Goal: Transaction & Acquisition: Purchase product/service

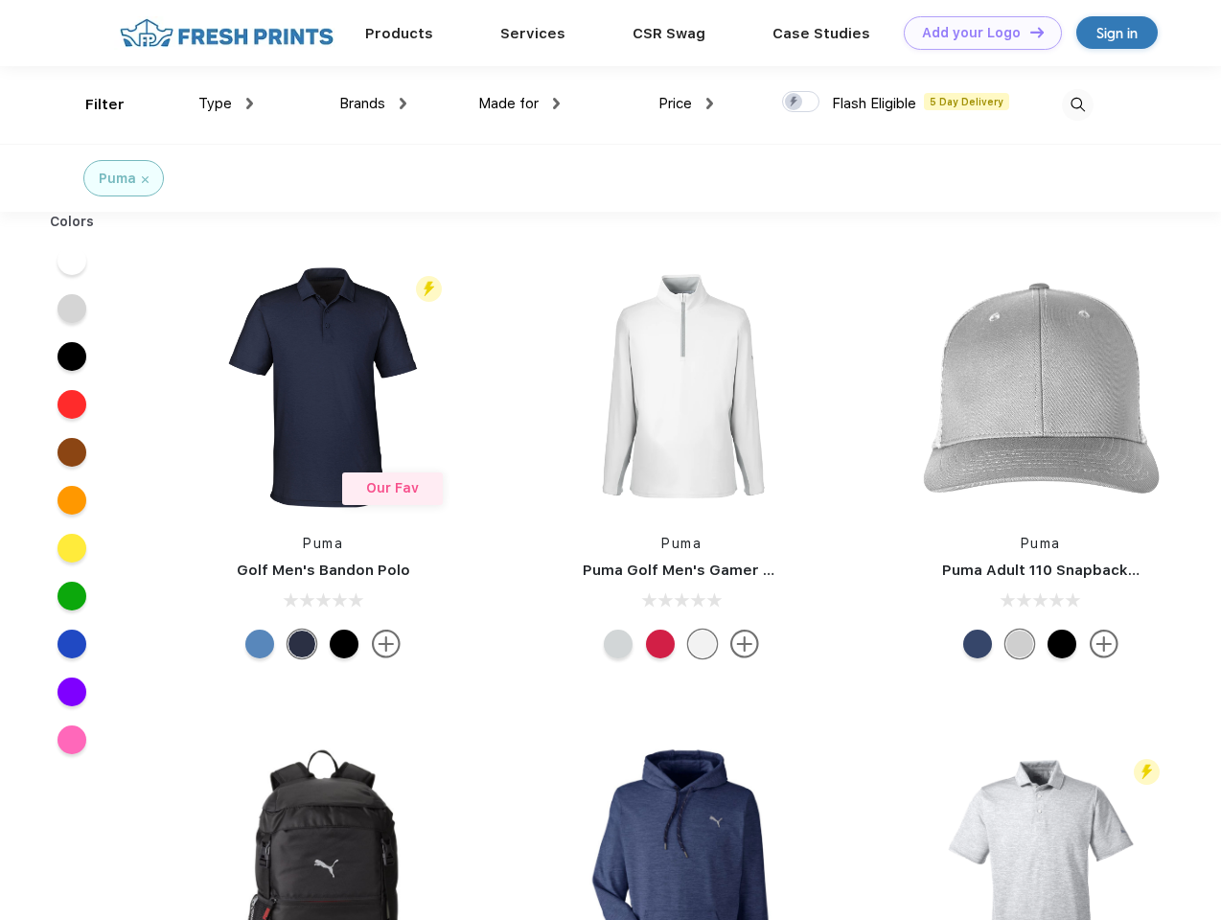
click at [976, 33] on link "Add your Logo Design Tool" at bounding box center [983, 33] width 158 height 34
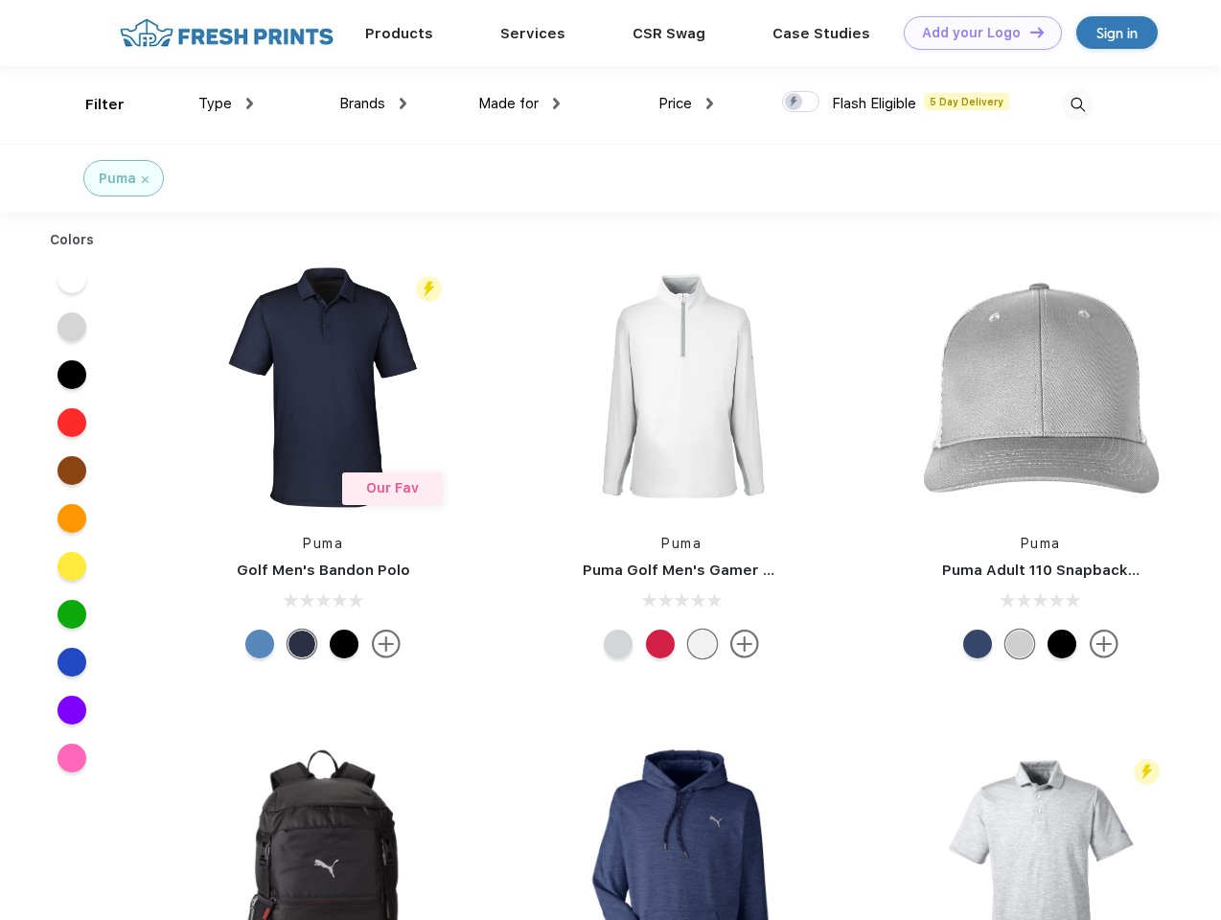
click at [0, 0] on div "Design Tool" at bounding box center [0, 0] width 0 height 0
click at [1028, 32] on link "Add your Logo Design Tool" at bounding box center [983, 33] width 158 height 34
click at [92, 104] on div "Filter" at bounding box center [104, 105] width 39 height 22
click at [226, 104] on span "Type" at bounding box center [215, 103] width 34 height 17
click at [373, 104] on span "Brands" at bounding box center [362, 103] width 46 height 17
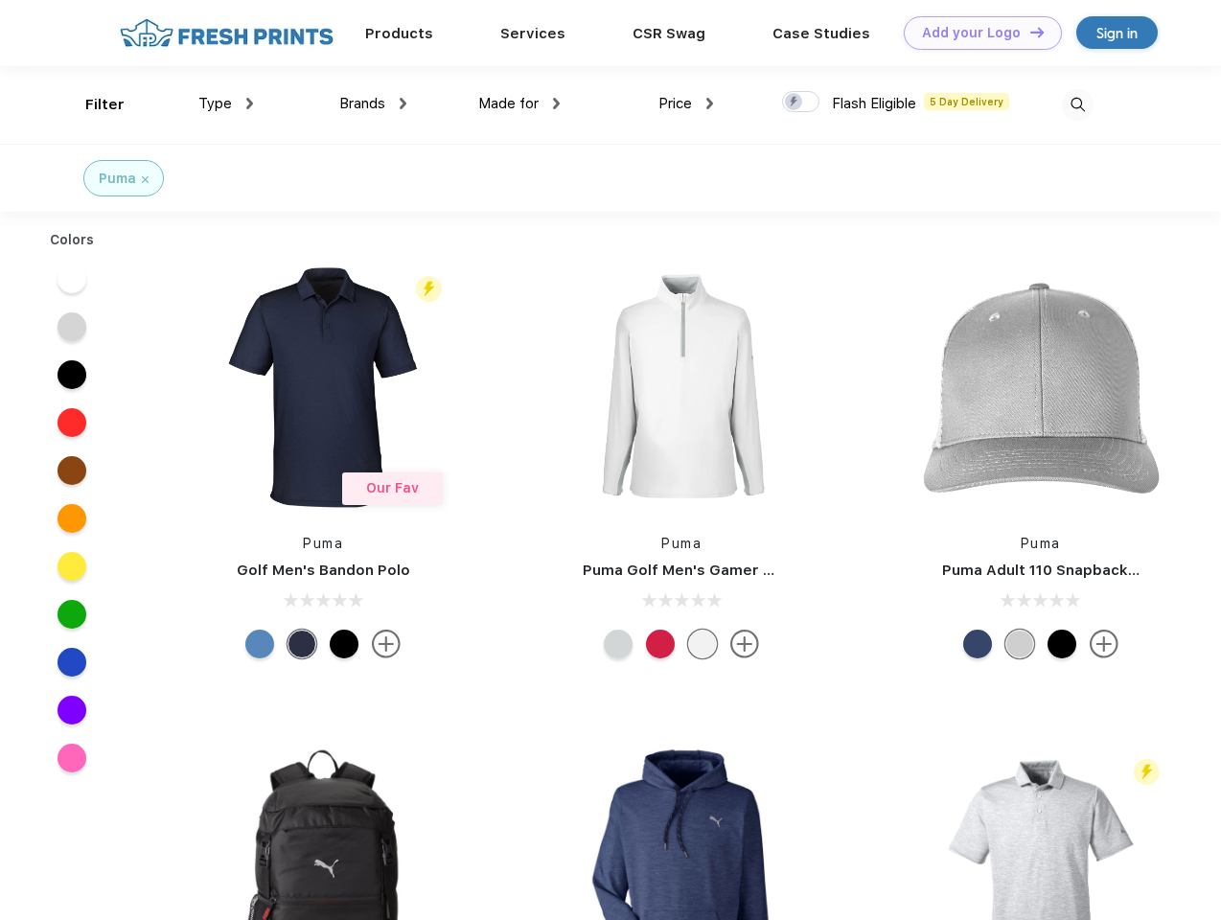
click at [520, 104] on span "Made for" at bounding box center [508, 103] width 60 height 17
click at [686, 104] on span "Price" at bounding box center [676, 103] width 34 height 17
click at [801, 103] on div at bounding box center [800, 101] width 37 height 21
click at [795, 103] on input "checkbox" at bounding box center [788, 96] width 12 height 12
click at [1077, 104] on img at bounding box center [1078, 105] width 32 height 32
